Goal: Book appointment/travel/reservation

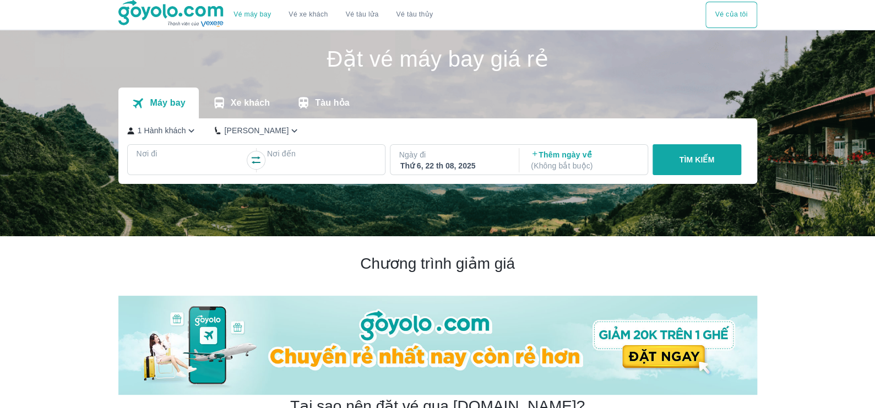
click at [182, 161] on div at bounding box center [191, 166] width 107 height 13
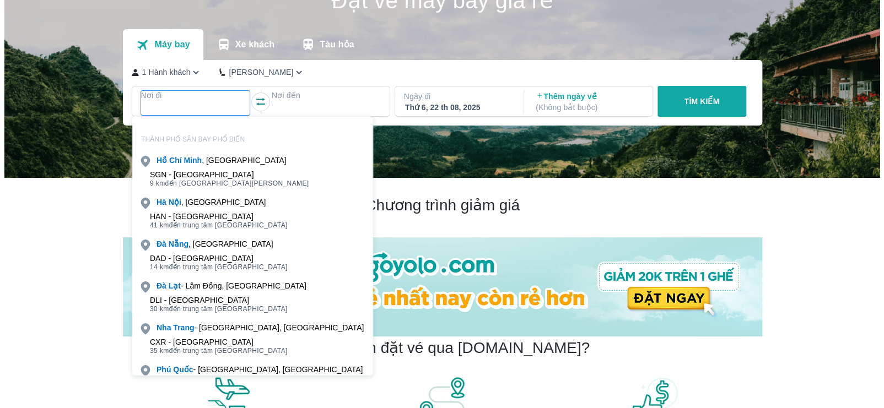
scroll to position [63, 0]
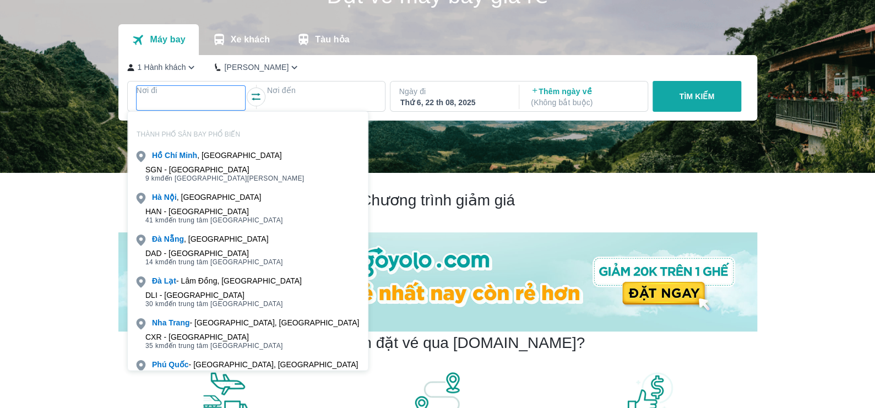
click at [232, 43] on p "Xe khách" at bounding box center [250, 39] width 39 height 11
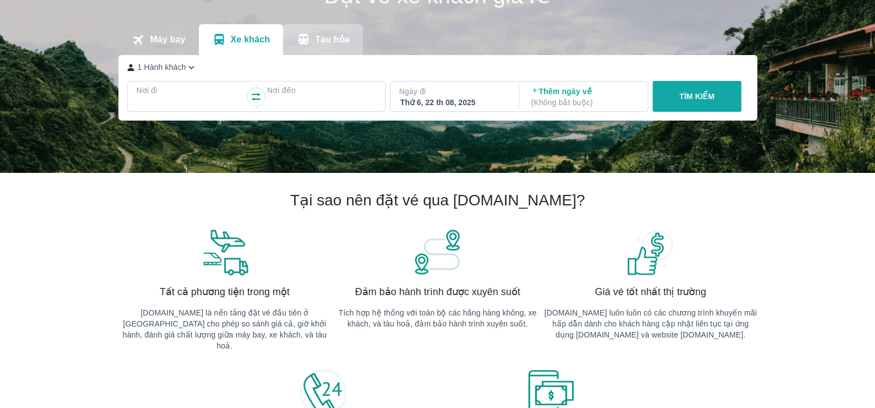
click at [325, 37] on p "Tàu hỏa" at bounding box center [332, 39] width 35 height 11
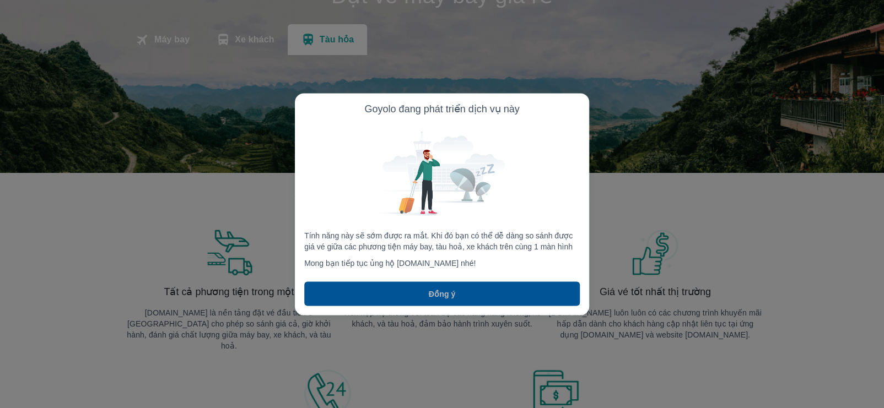
click at [410, 291] on button "Đồng ý" at bounding box center [441, 294] width 275 height 24
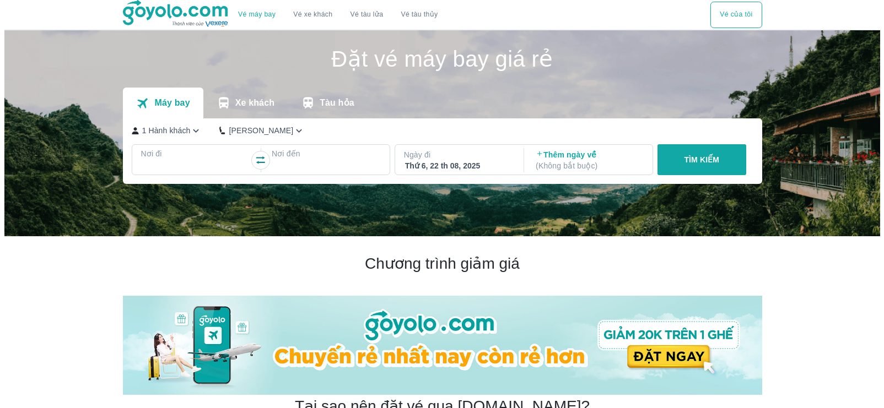
scroll to position [63, 0]
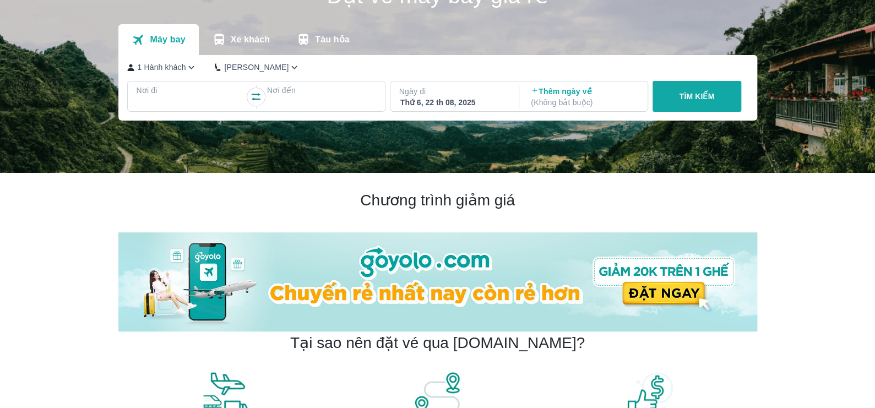
click at [246, 39] on p "Xe khách" at bounding box center [250, 39] width 39 height 11
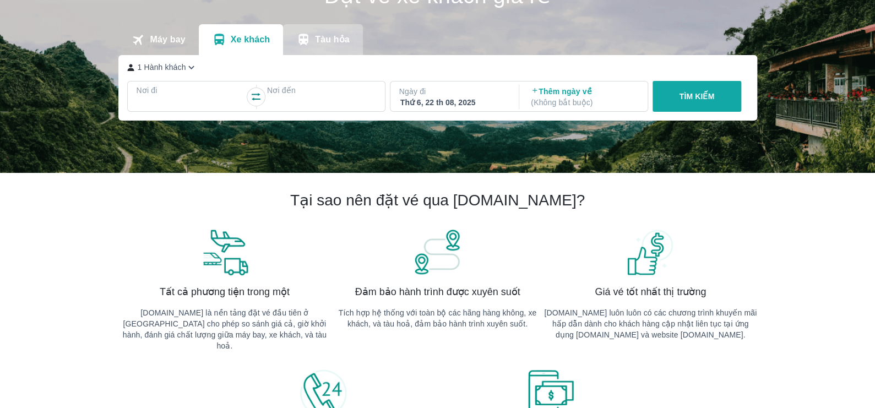
click at [321, 53] on button "Tàu hỏa" at bounding box center [323, 39] width 80 height 31
